Goal: Check status: Check status

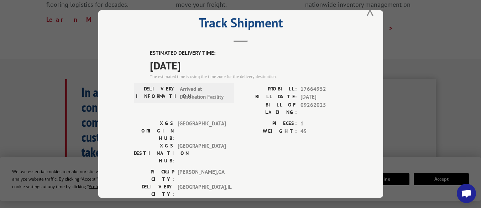
scroll to position [21, 0]
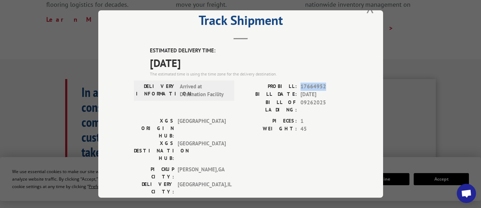
drag, startPoint x: 324, startPoint y: 83, endPoint x: 298, endPoint y: 83, distance: 26.0
click at [301, 83] on span "17664952" at bounding box center [324, 87] width 47 height 8
copy span "17664952"
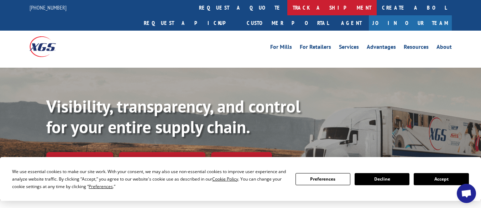
click at [288, 9] on link "track a shipment" at bounding box center [332, 7] width 89 height 15
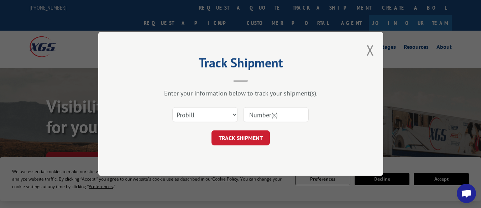
click at [266, 118] on input at bounding box center [276, 115] width 66 height 15
paste input "17664952"
type input "17664952"
click at [249, 139] on button "TRACK SHIPMENT" at bounding box center [241, 138] width 58 height 15
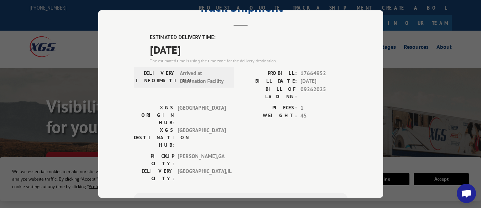
scroll to position [33, 0]
